Goal: Transaction & Acquisition: Purchase product/service

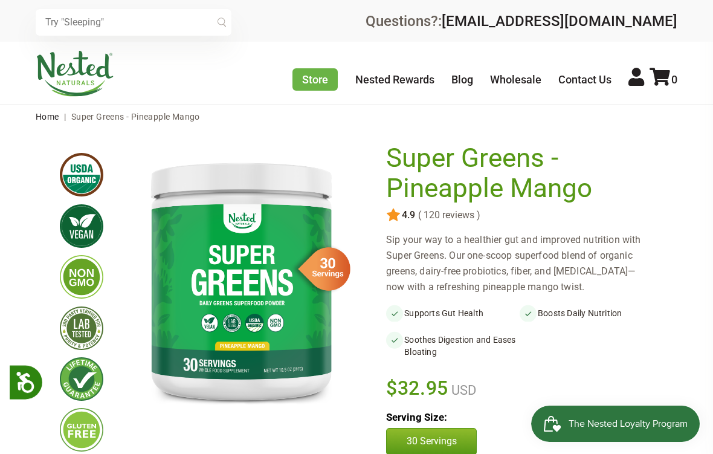
click at [65, 26] on input "text" at bounding box center [134, 22] width 196 height 27
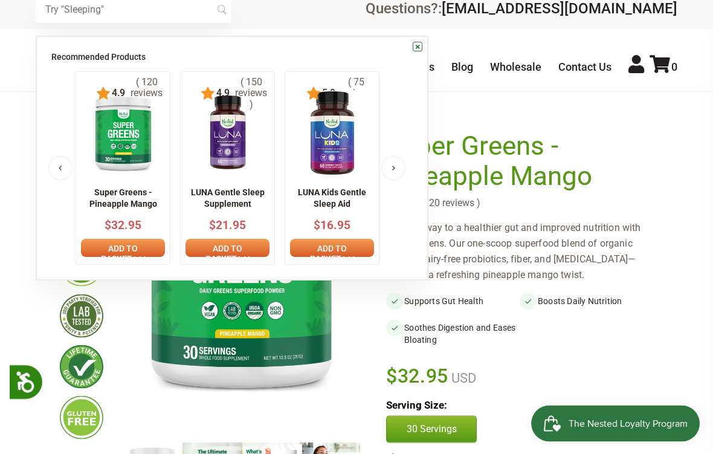
scroll to position [24, 0]
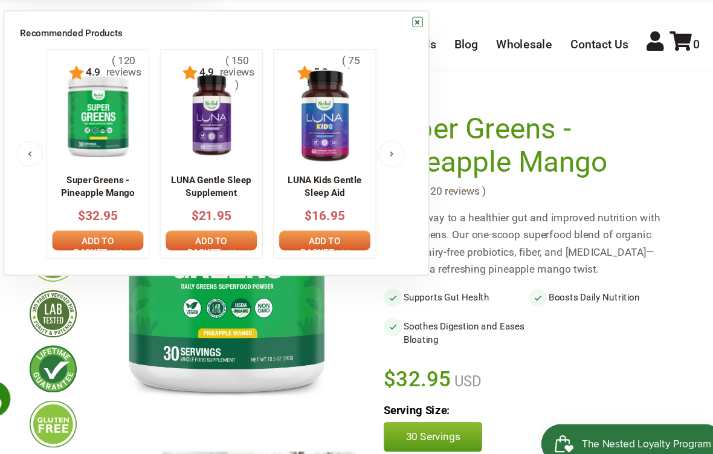
click at [413, 30] on link "×" at bounding box center [418, 35] width 10 height 10
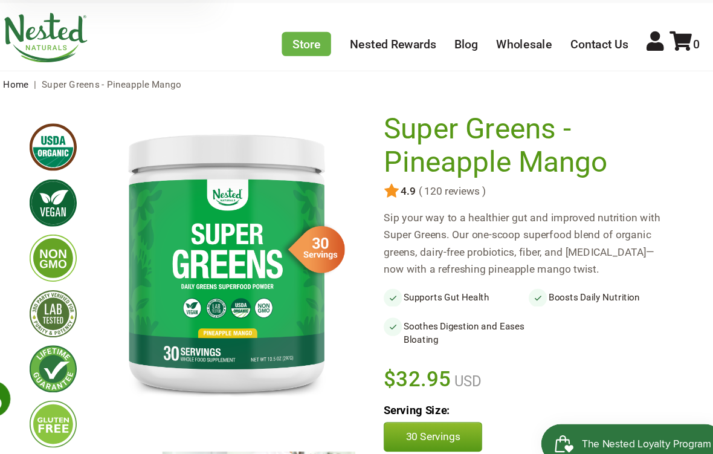
click at [39, 40] on img at bounding box center [75, 50] width 79 height 46
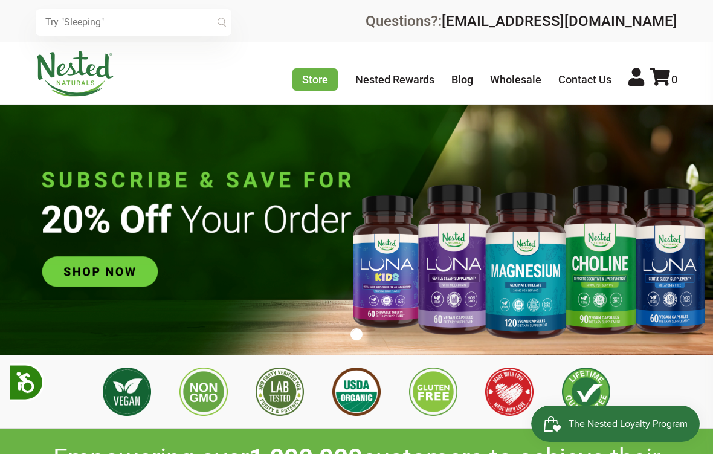
scroll to position [0, 1404]
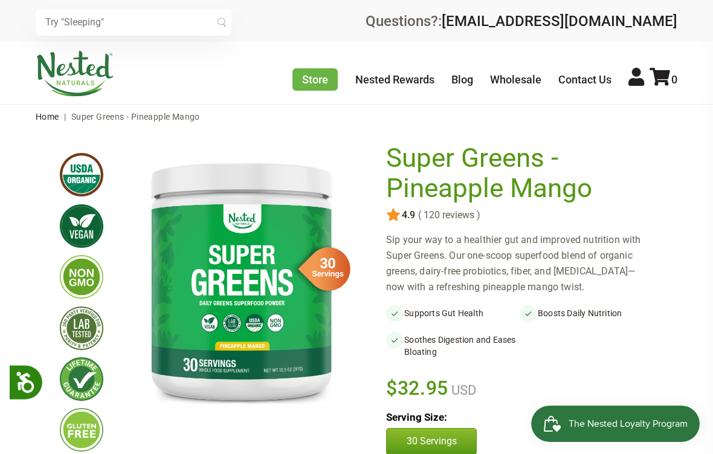
click at [79, 31] on input "text" at bounding box center [134, 22] width 196 height 27
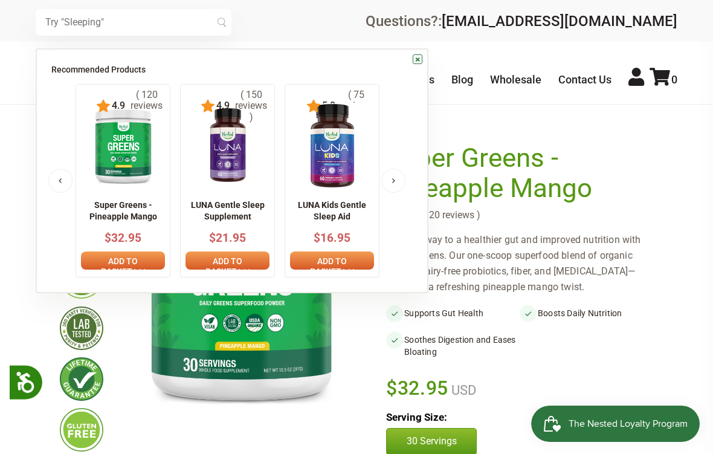
click at [73, 14] on input "text" at bounding box center [134, 22] width 196 height 27
